Goal: Information Seeking & Learning: Learn about a topic

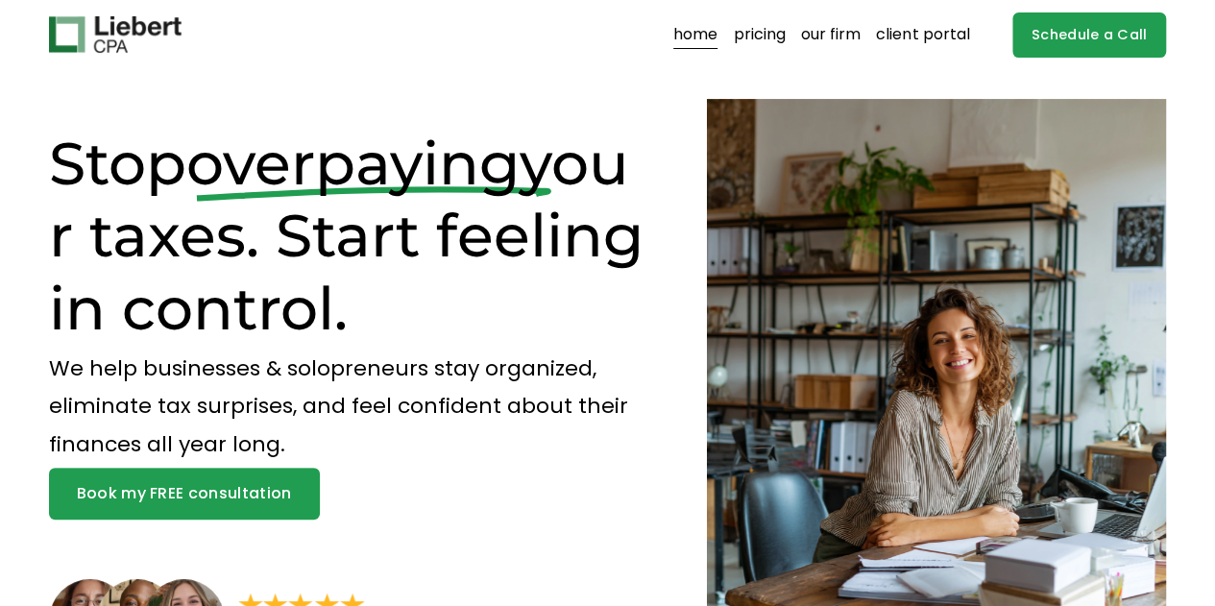
click at [822, 37] on link "our firm" at bounding box center [831, 34] width 60 height 31
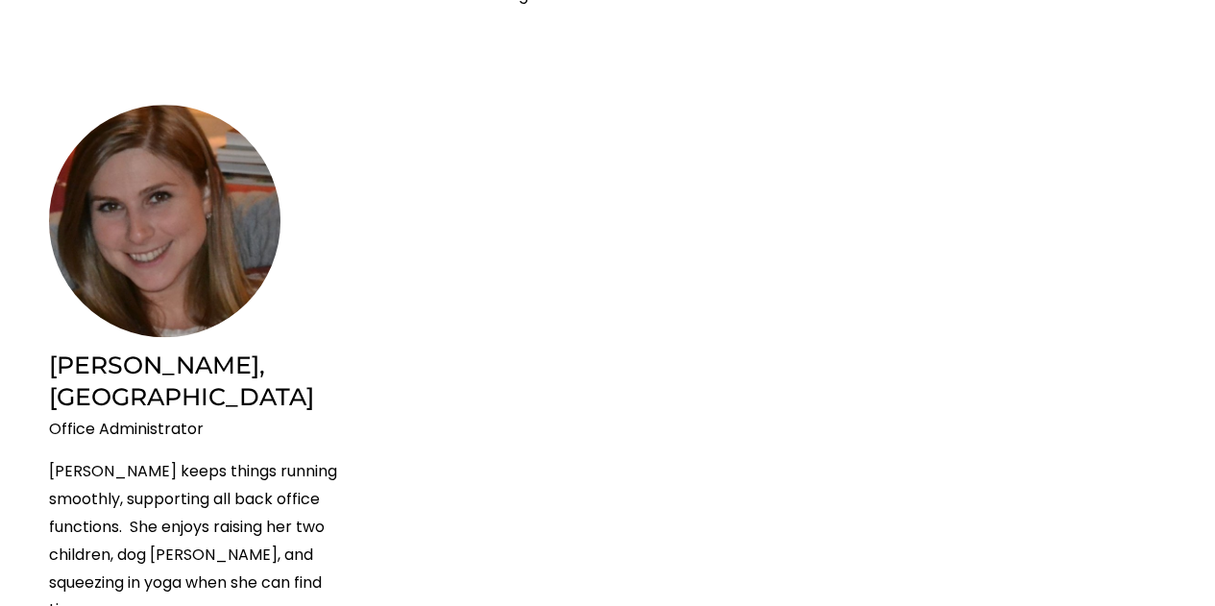
scroll to position [4432, 0]
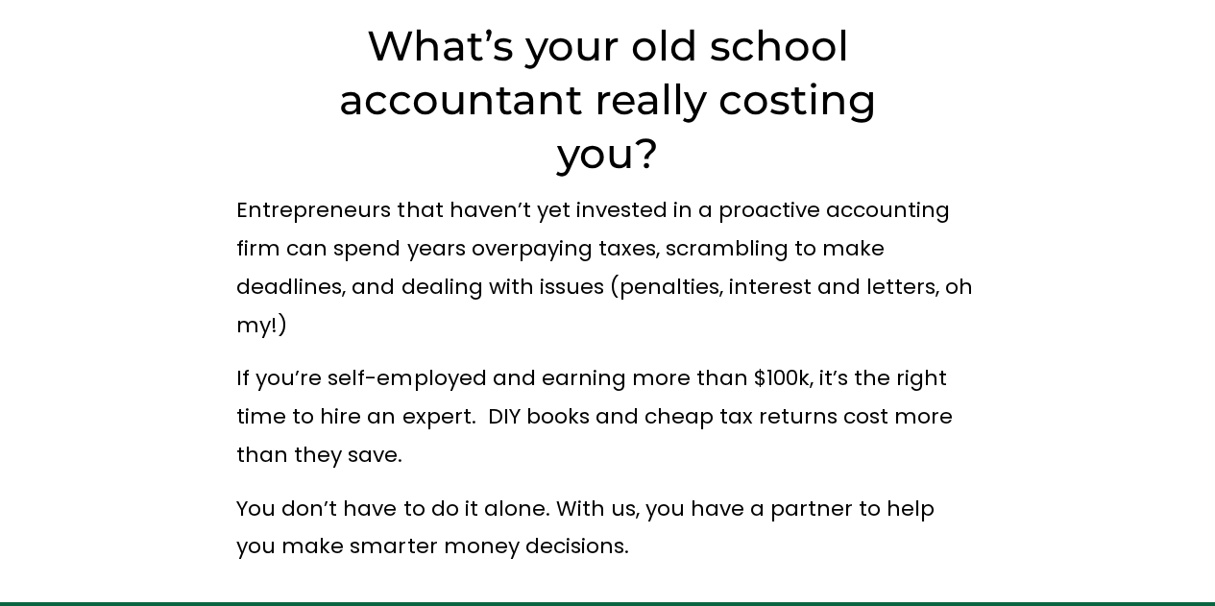
scroll to position [0, 0]
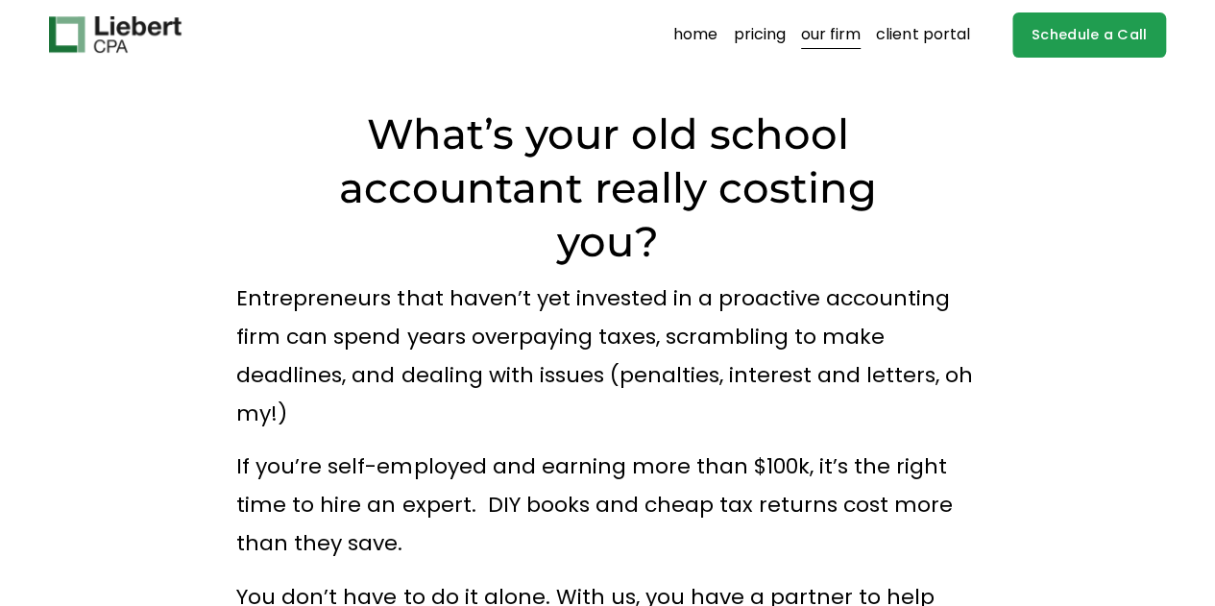
click at [741, 38] on link "pricing" at bounding box center [759, 34] width 52 height 31
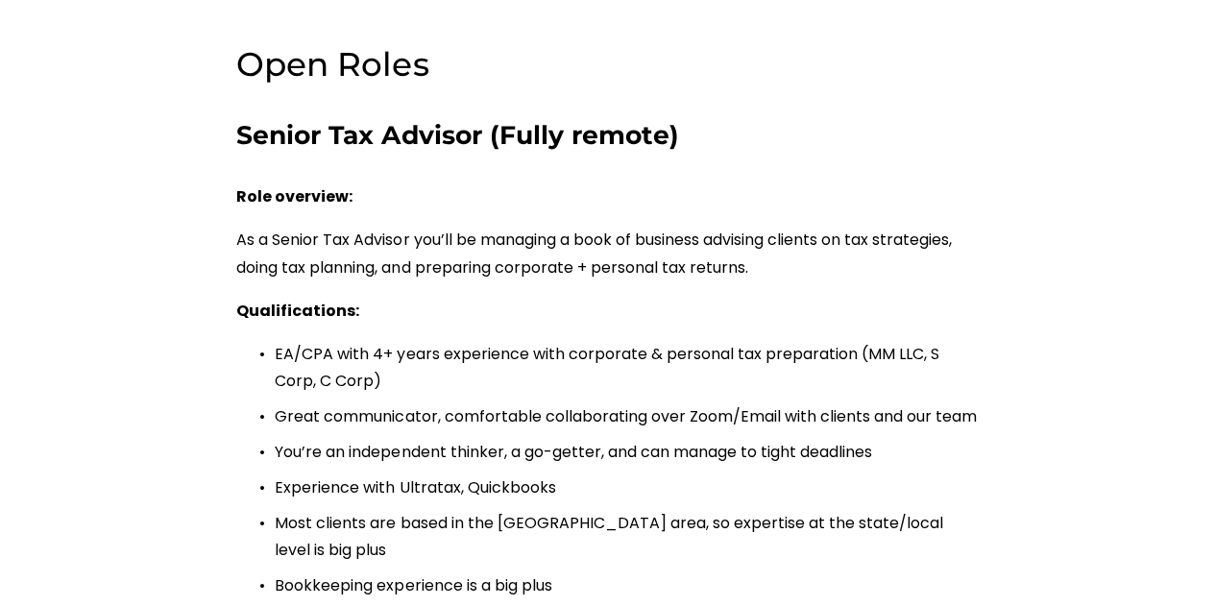
scroll to position [384, 0]
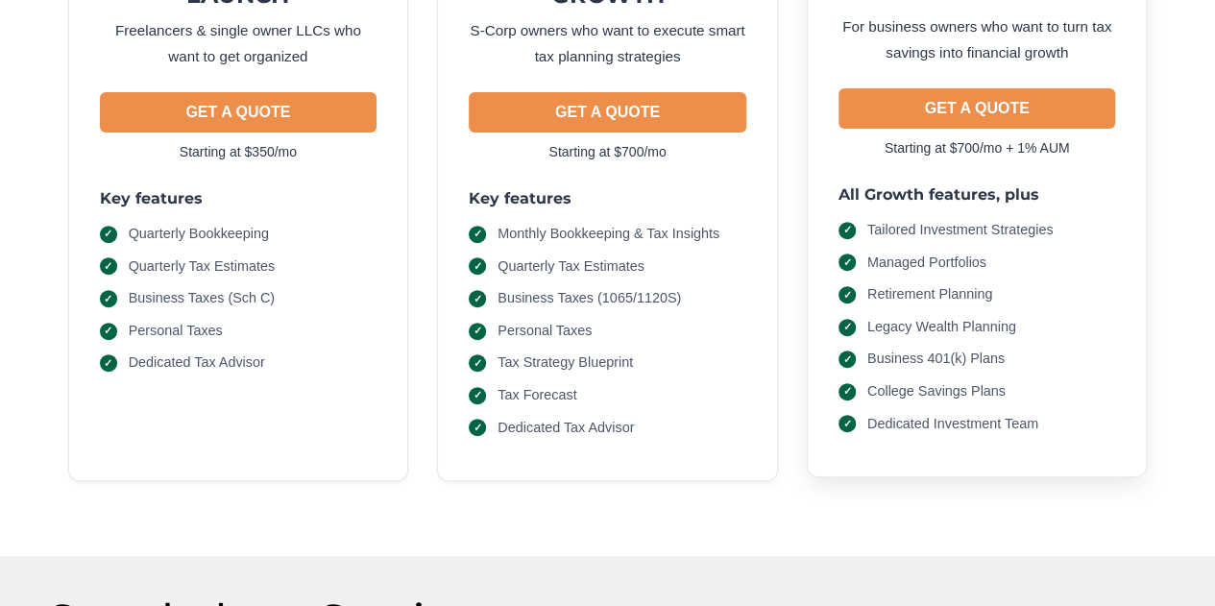
scroll to position [288, 0]
